Goal: Task Accomplishment & Management: Complete application form

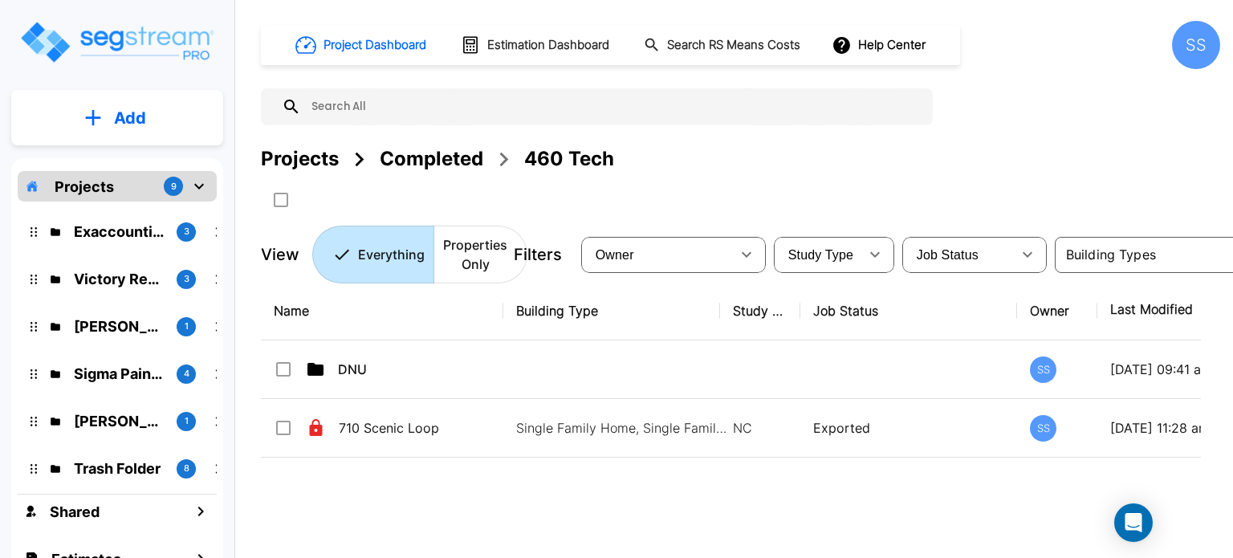
click at [445, 159] on div "Completed" at bounding box center [432, 158] width 104 height 29
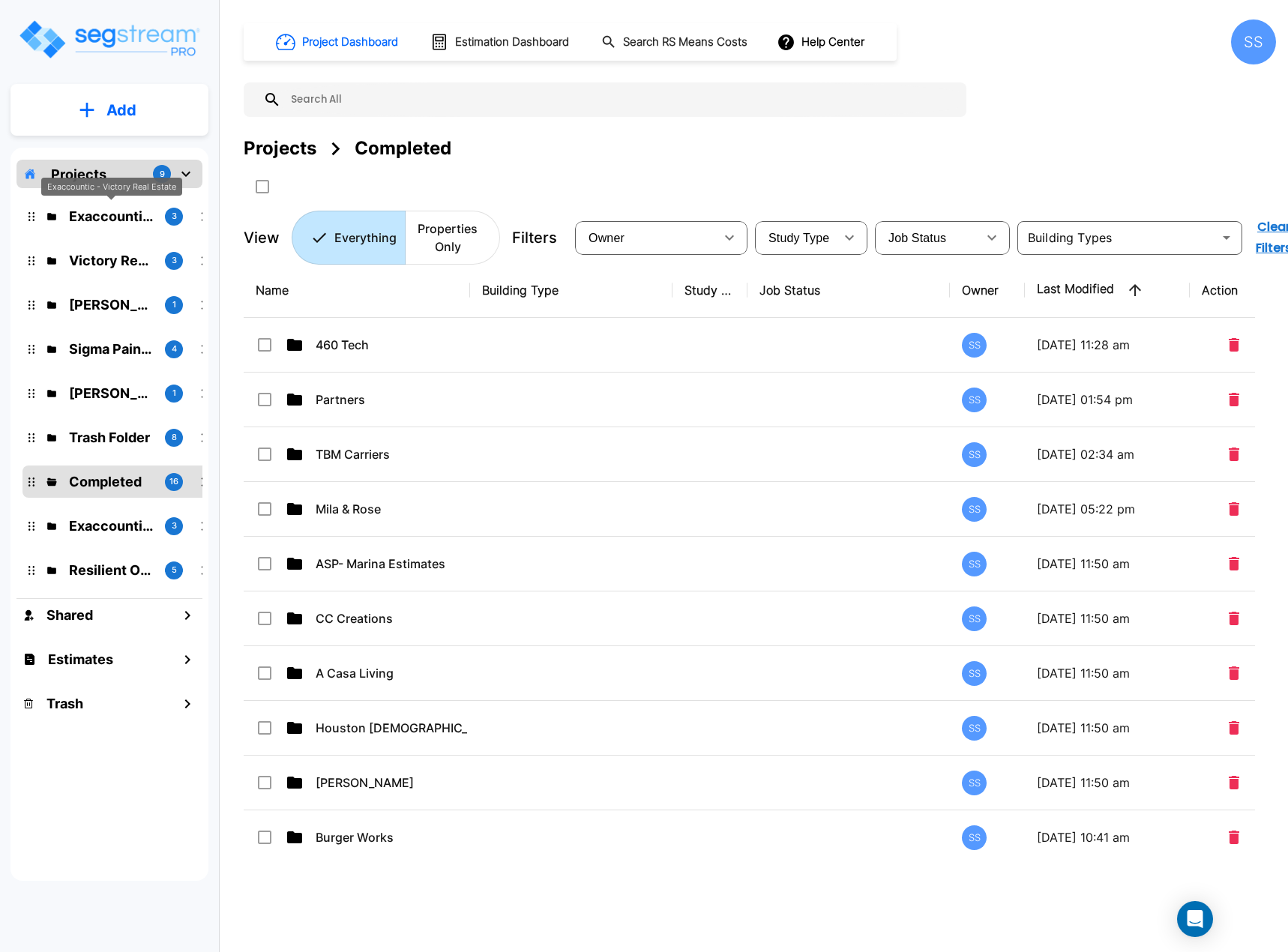
click at [86, 178] on div "Exaccountic - Victory Real Estate" at bounding box center [111, 187] width 141 height 19
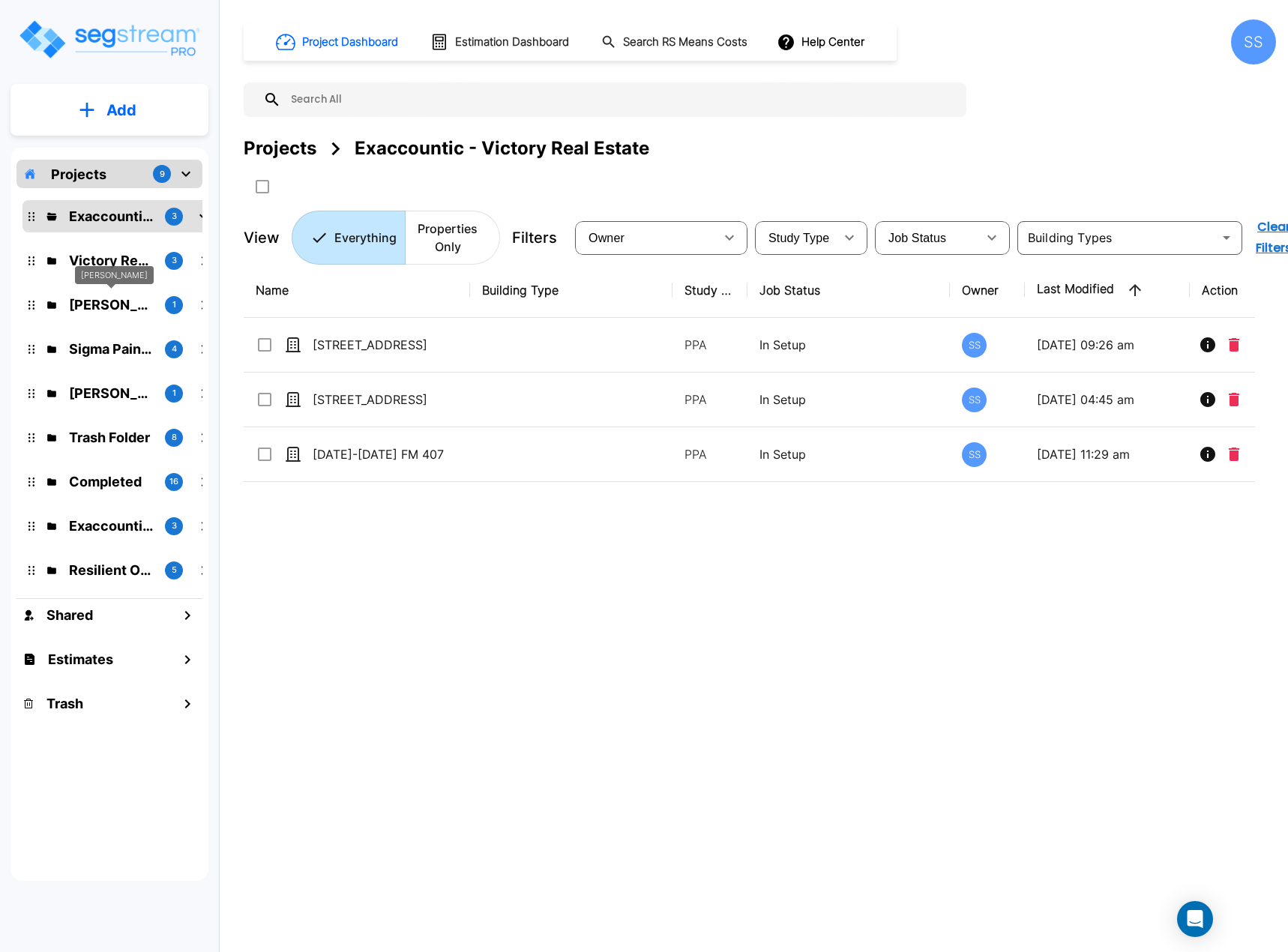
click at [112, 268] on div "[PERSON_NAME]" at bounding box center [114, 276] width 78 height 19
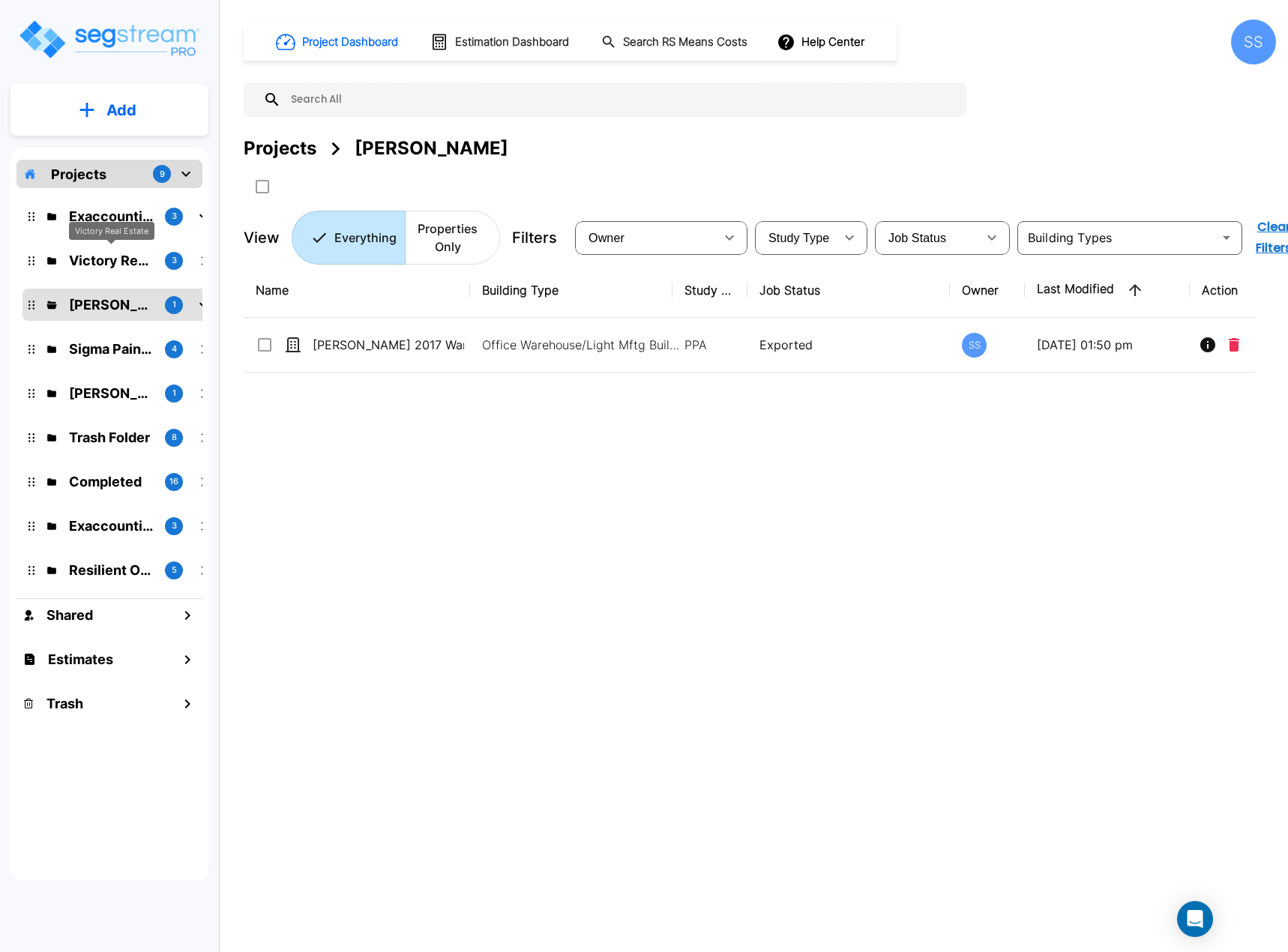
click at [113, 264] on p "Victory Real Estate" at bounding box center [111, 261] width 84 height 21
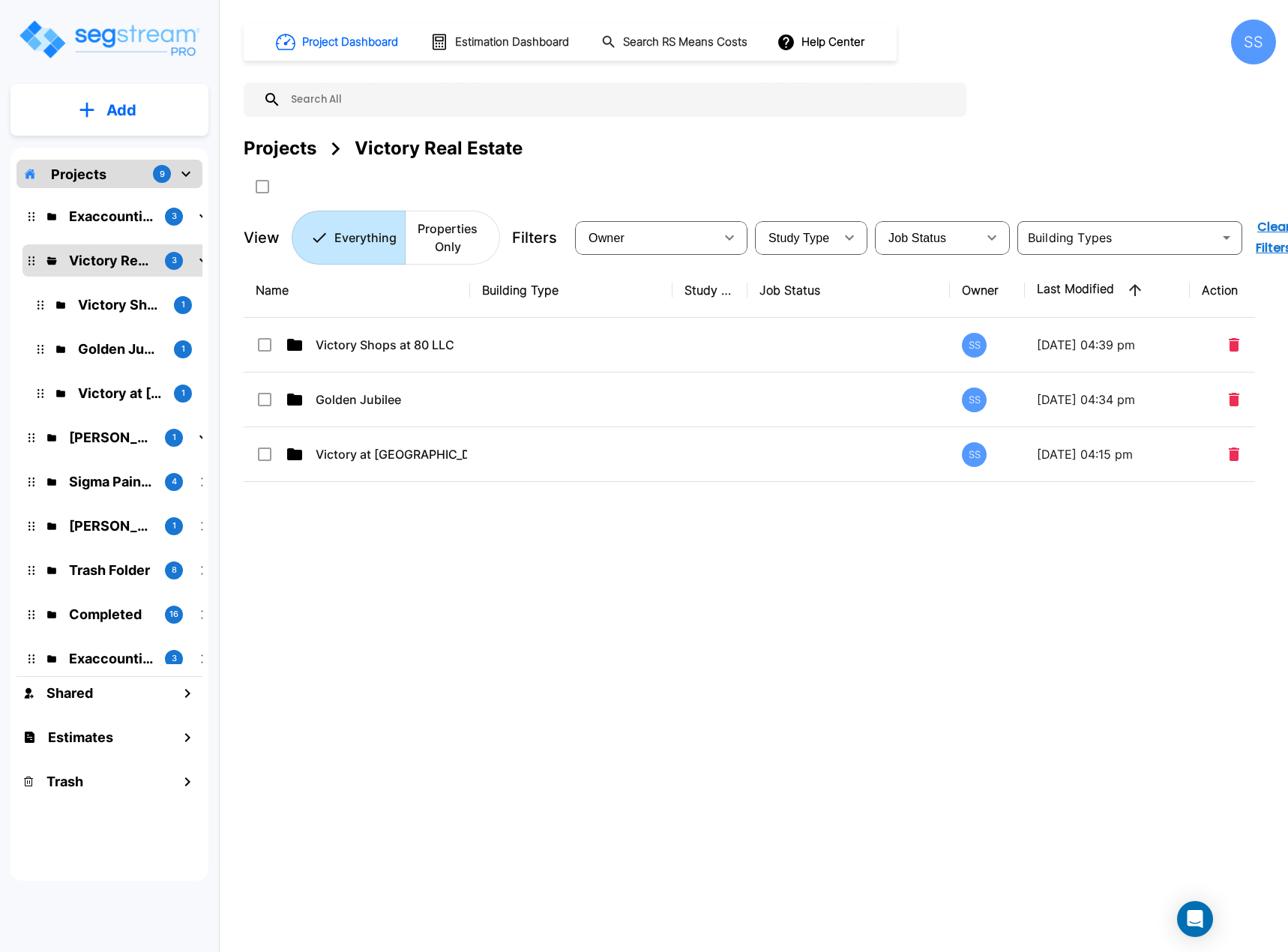
click at [39, 265] on div "Victory Real Estate 3" at bounding box center [120, 261] width 184 height 21
click at [90, 305] on p "Victory Shops at 80 LLC" at bounding box center [120, 305] width 84 height 21
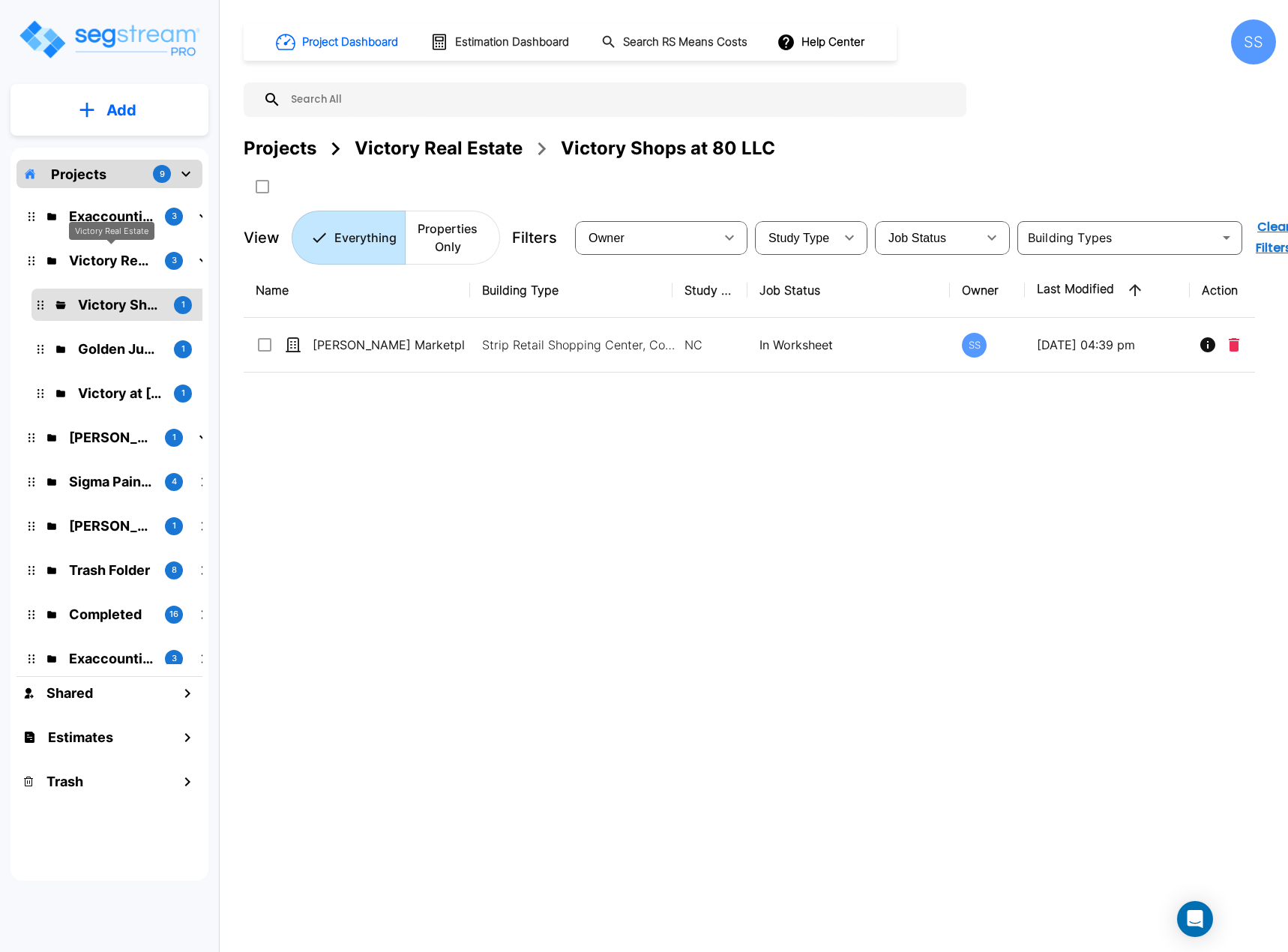
click at [78, 254] on p "Victory Real Estate" at bounding box center [111, 261] width 84 height 21
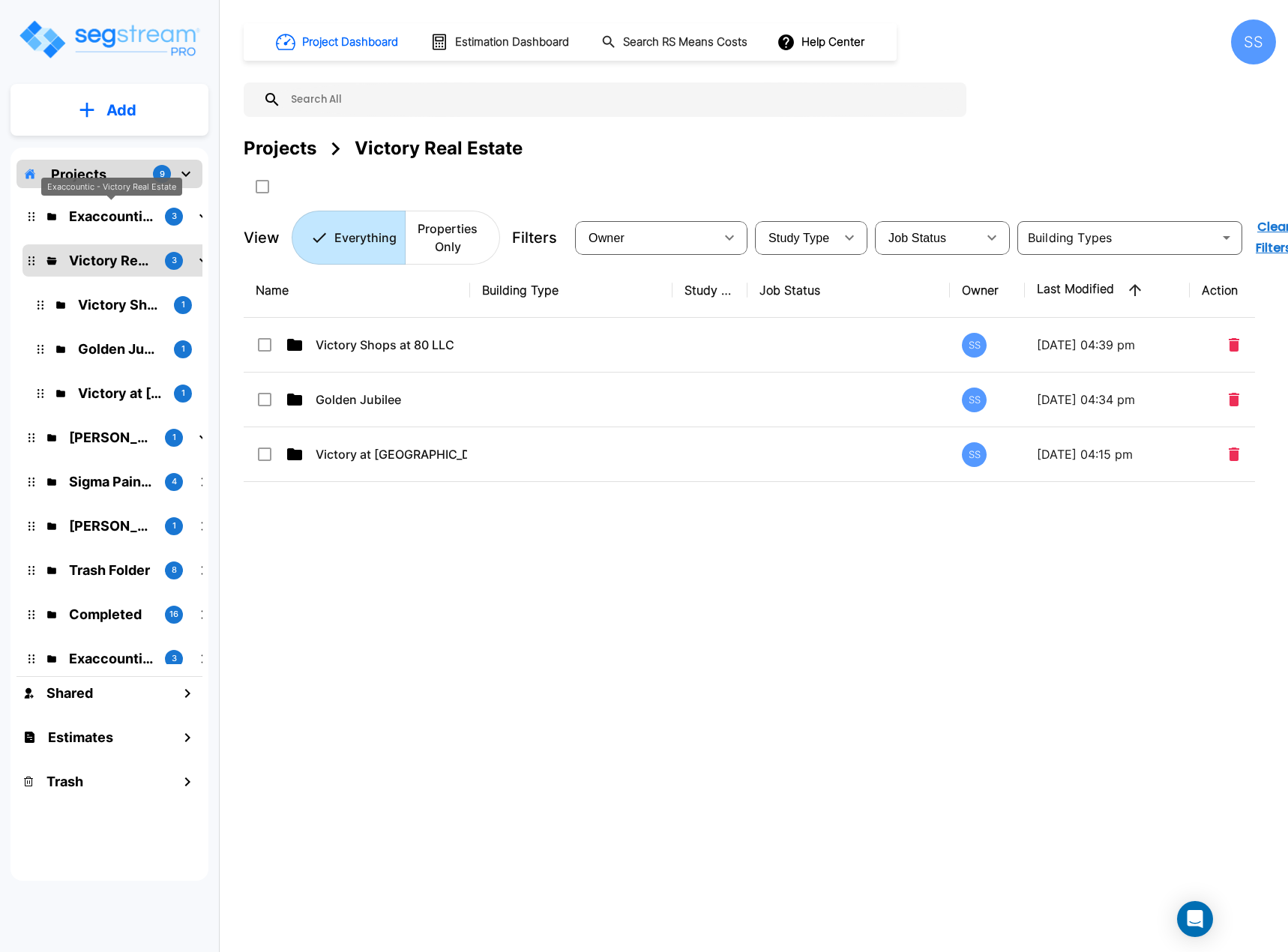
click at [74, 183] on div "Exaccountic - Victory Real Estate" at bounding box center [111, 187] width 141 height 19
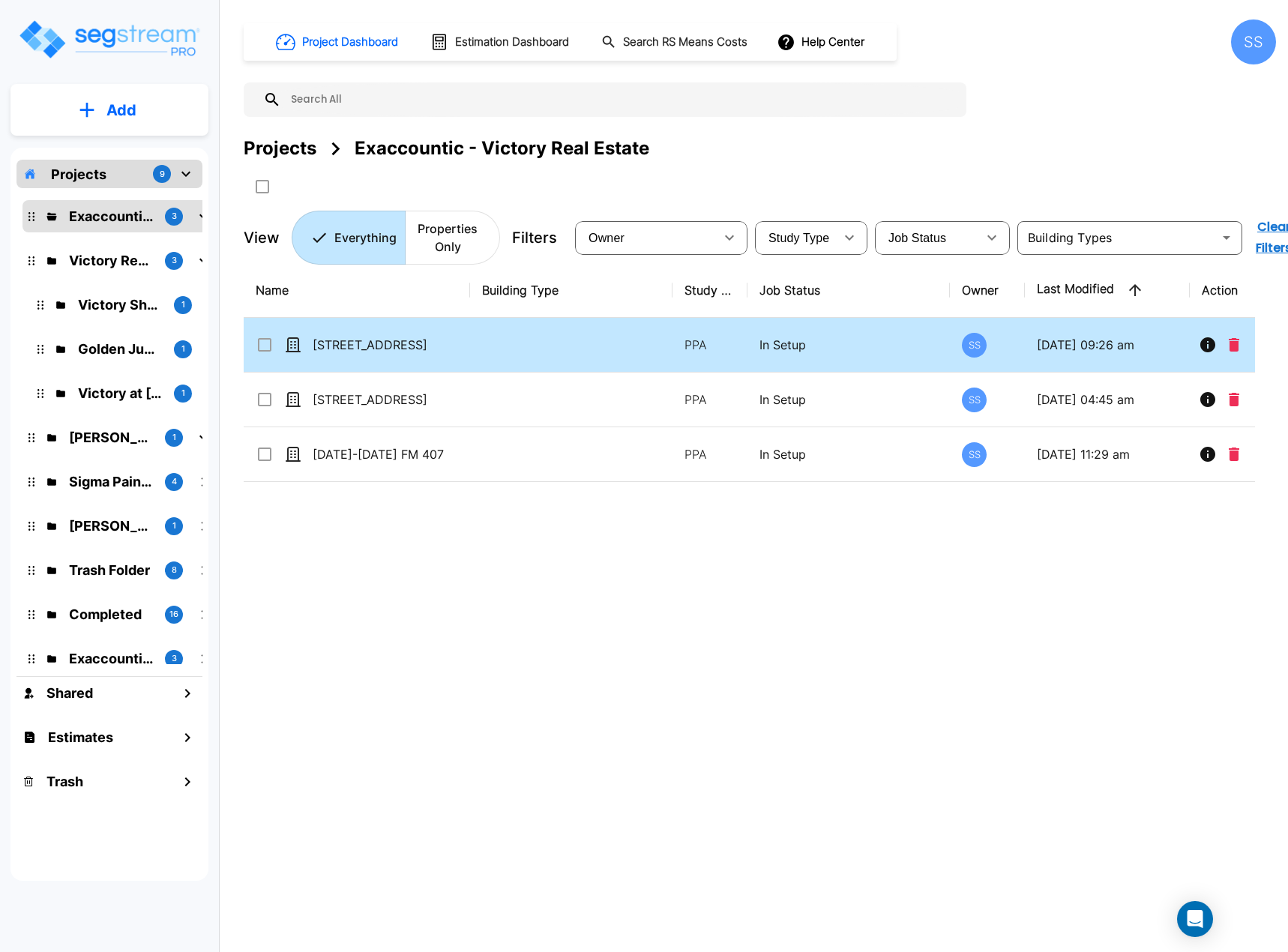
click at [386, 334] on td "[STREET_ADDRESS]" at bounding box center [357, 345] width 226 height 55
checkbox input "true"
click at [386, 334] on td "[STREET_ADDRESS]" at bounding box center [357, 345] width 226 height 55
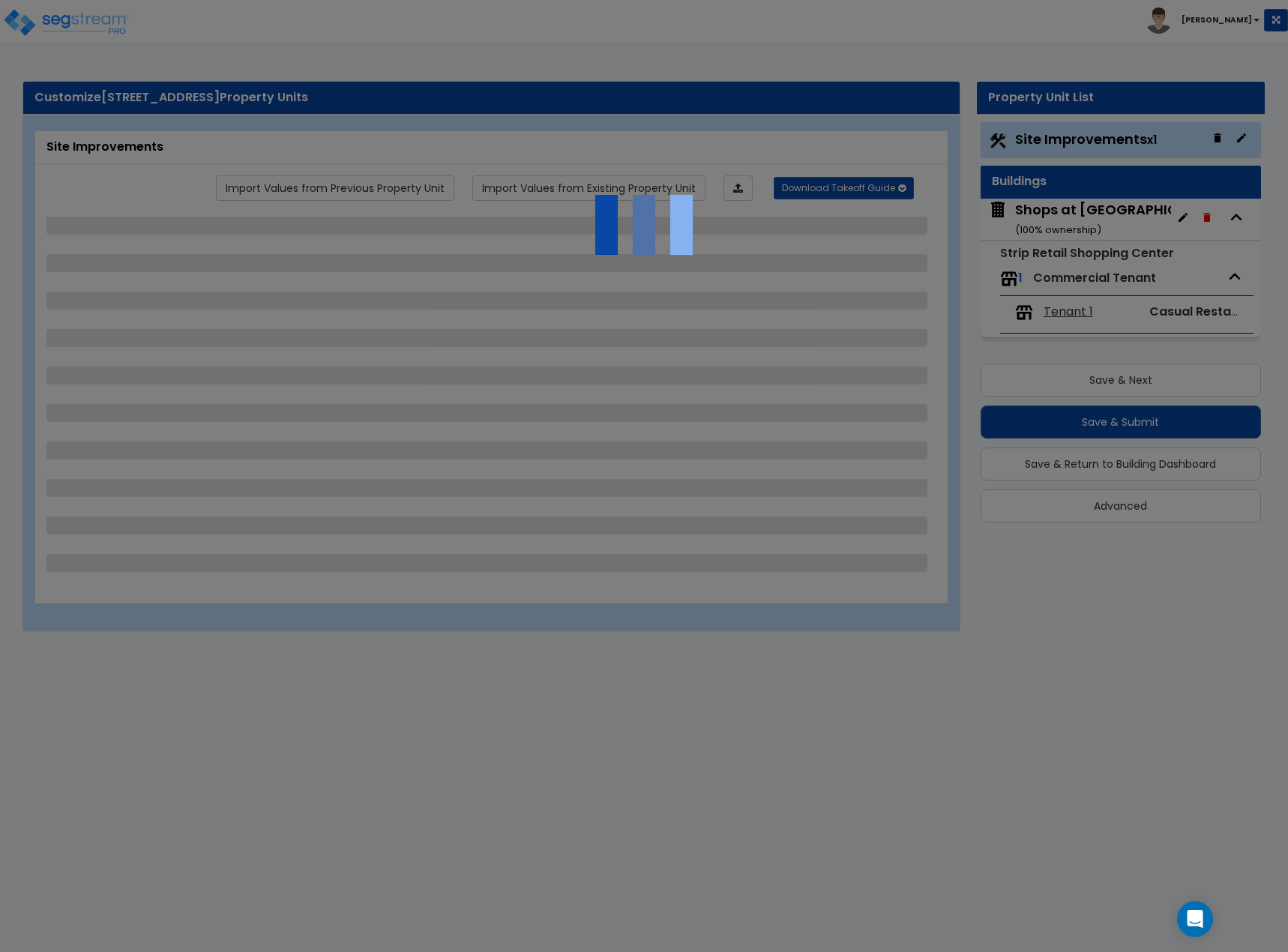
select select "2"
select select "1"
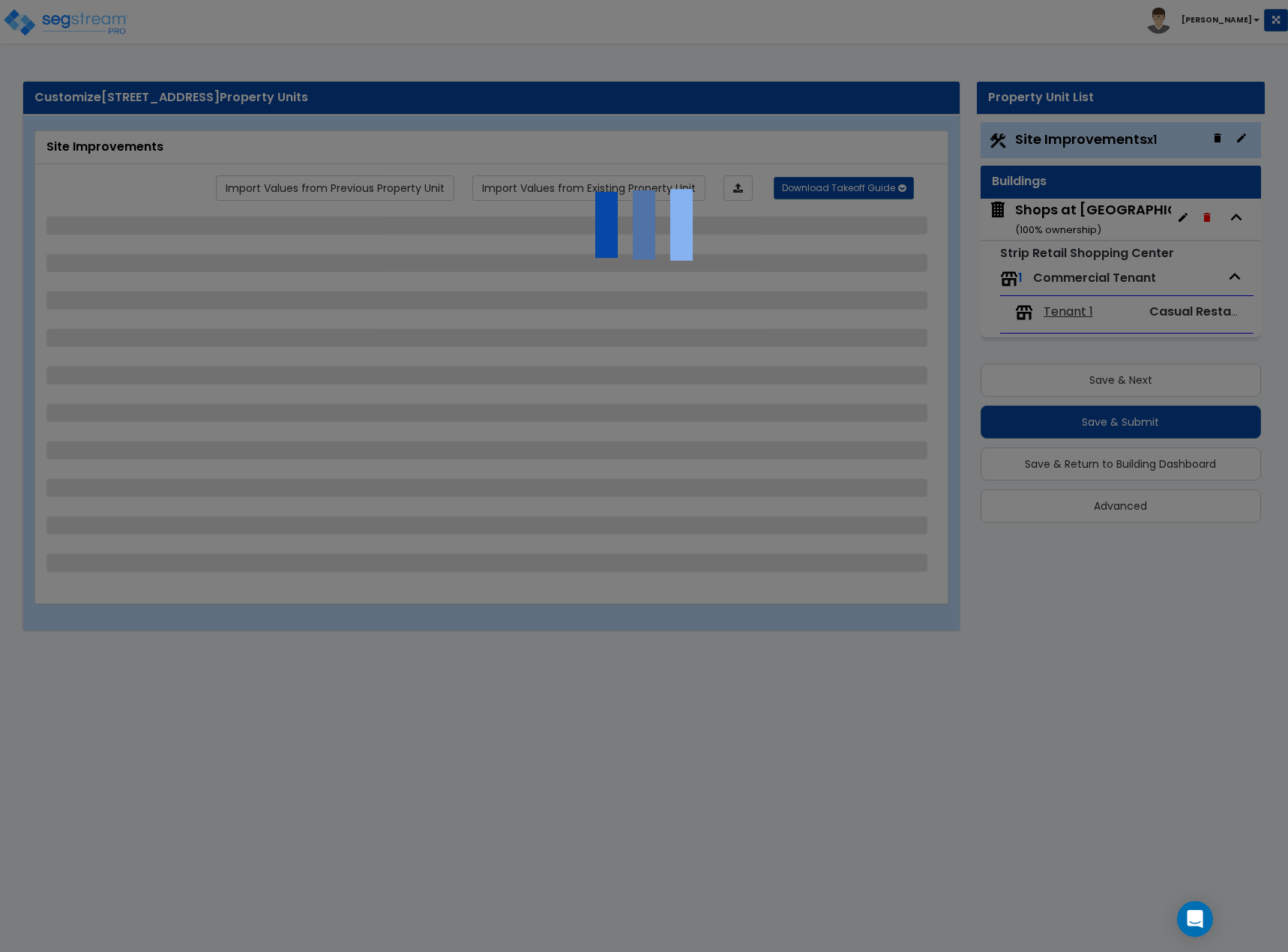
select select "1"
select select "2"
select select "1"
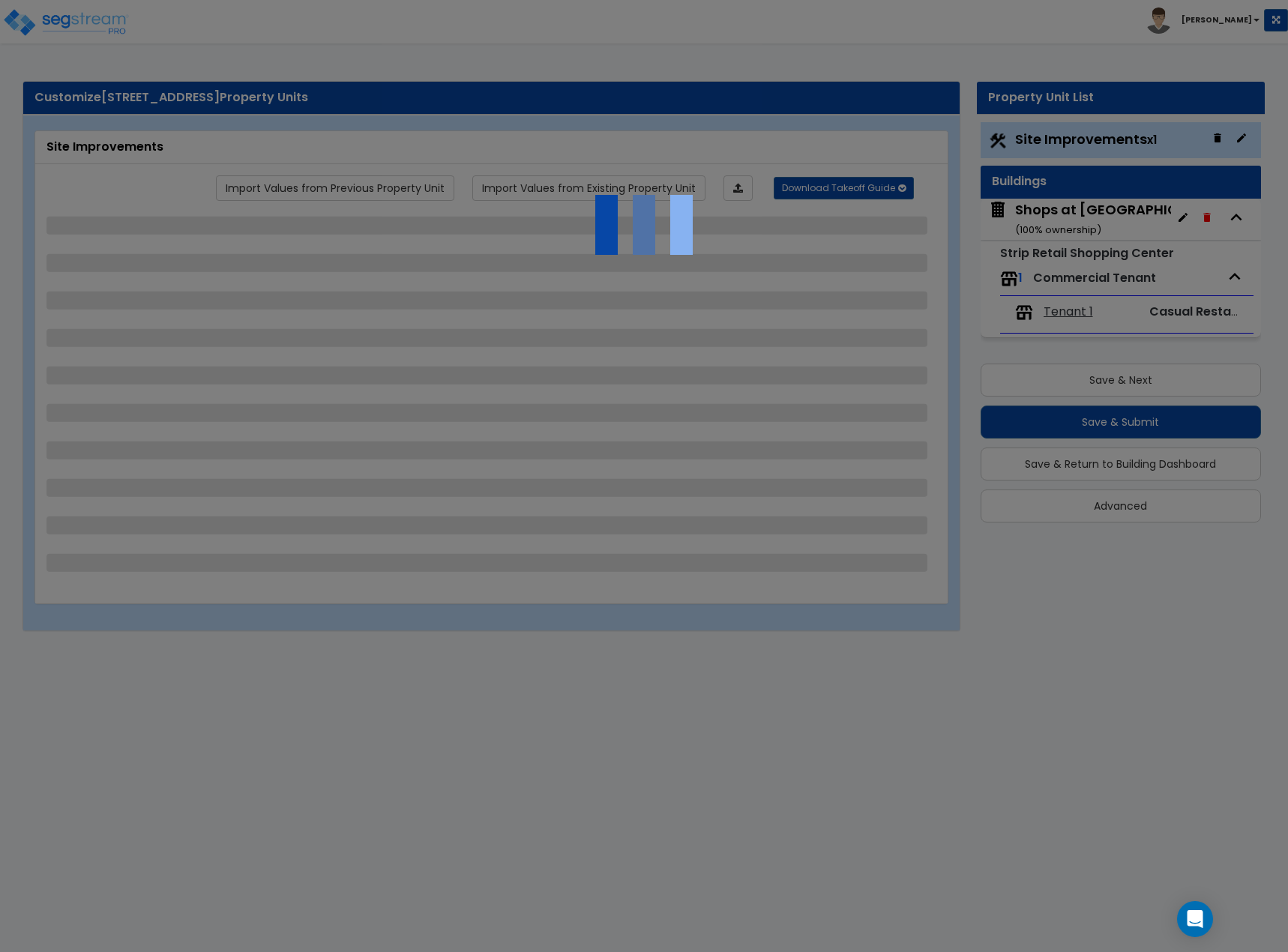
select select "2"
select select "1"
select select "3"
select select "1"
